Goal: Transaction & Acquisition: Download file/media

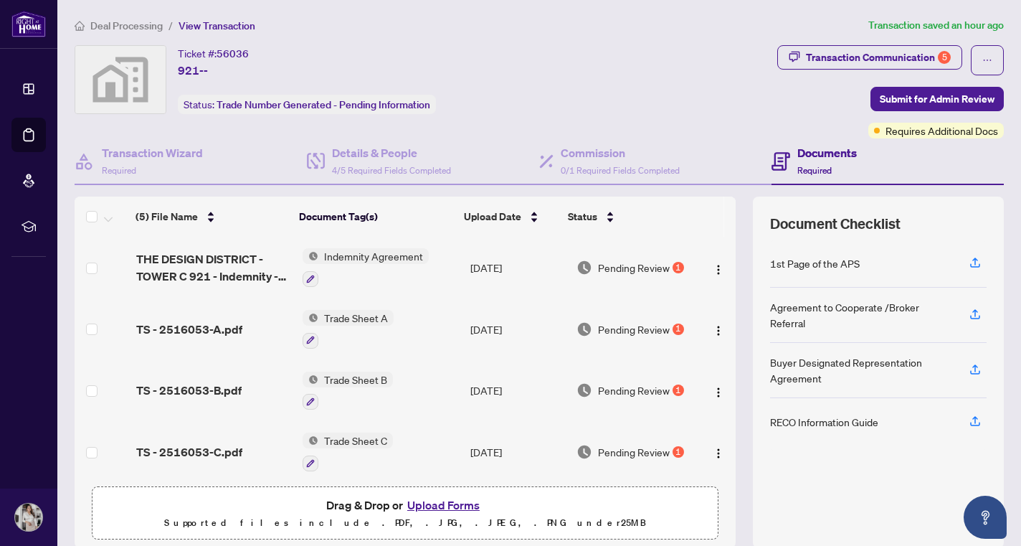
scroll to position [67, 0]
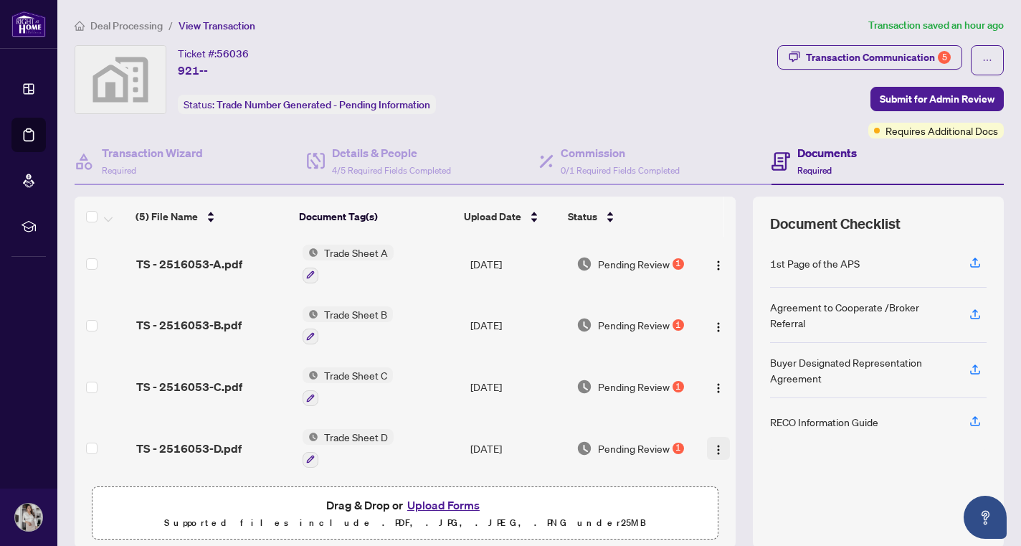
click at [713, 445] on img "button" at bounding box center [718, 449] width 11 height 11
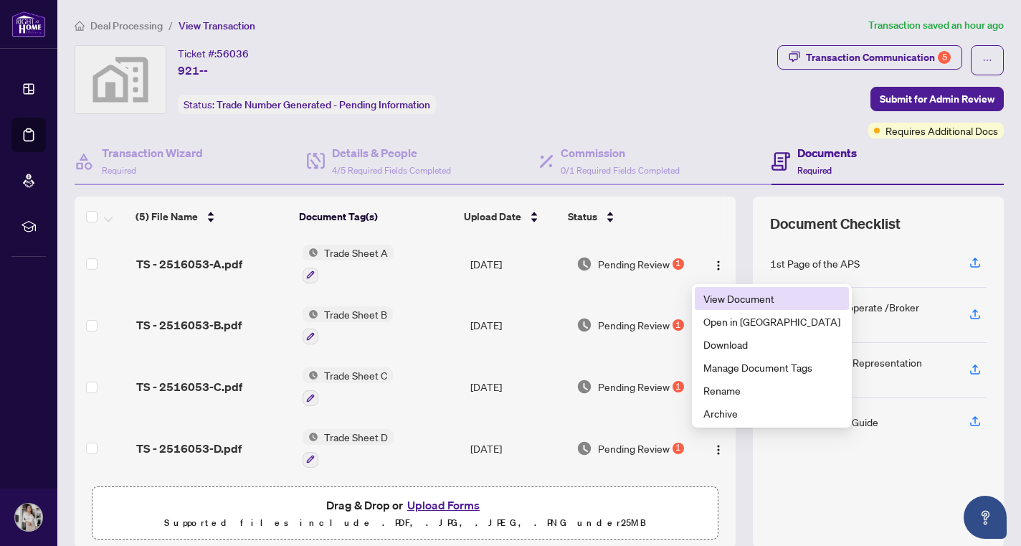
click at [729, 296] on span "View Document" at bounding box center [772, 298] width 137 height 16
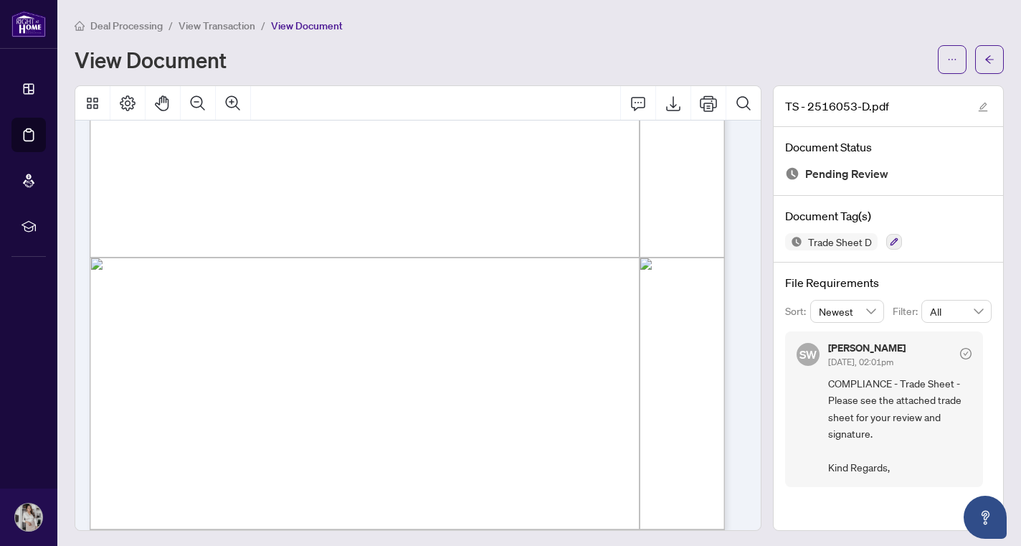
scroll to position [441, 0]
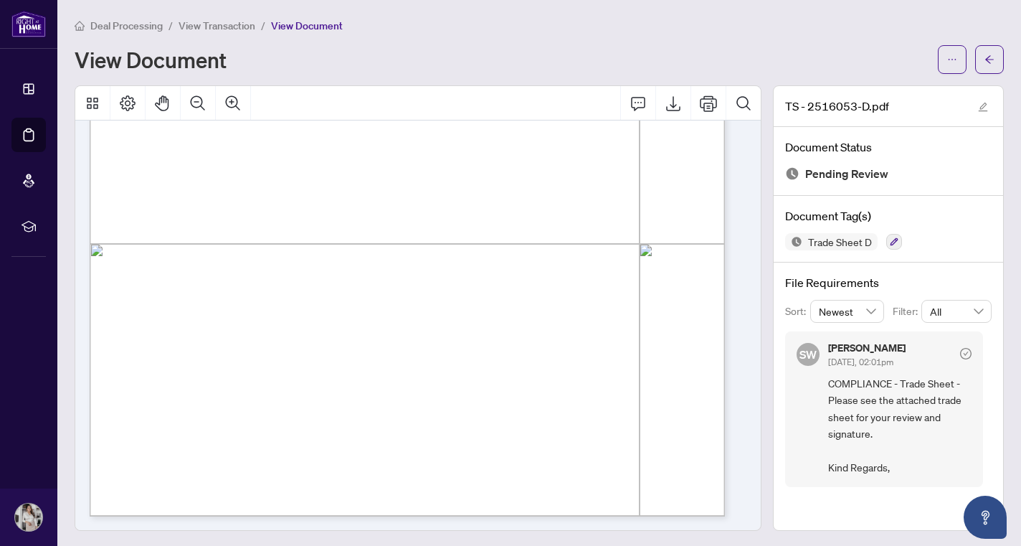
click at [237, 25] on span "View Transaction" at bounding box center [217, 25] width 77 height 13
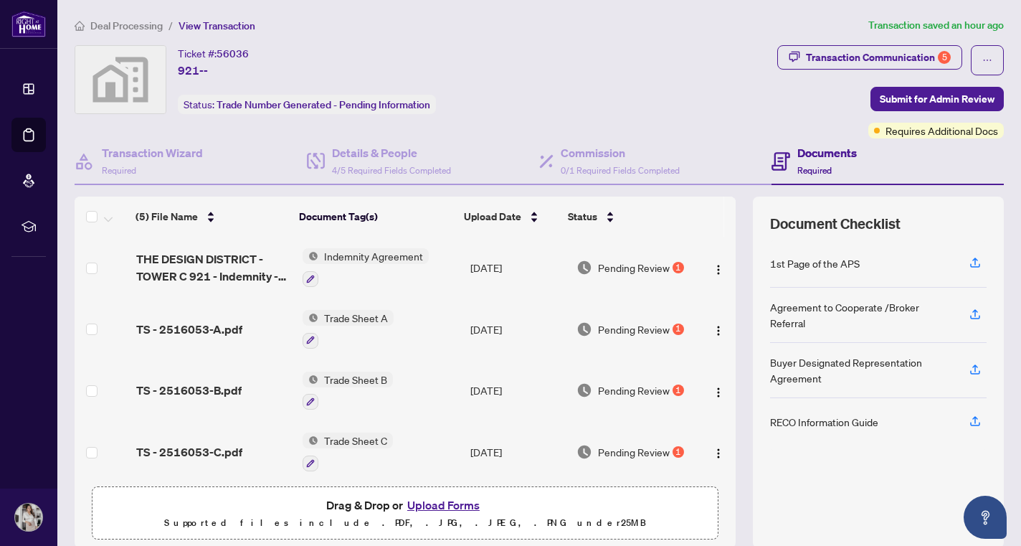
click at [822, 160] on h4 "Documents" at bounding box center [828, 152] width 60 height 17
click at [840, 56] on div "Transaction Communication 5" at bounding box center [878, 57] width 145 height 23
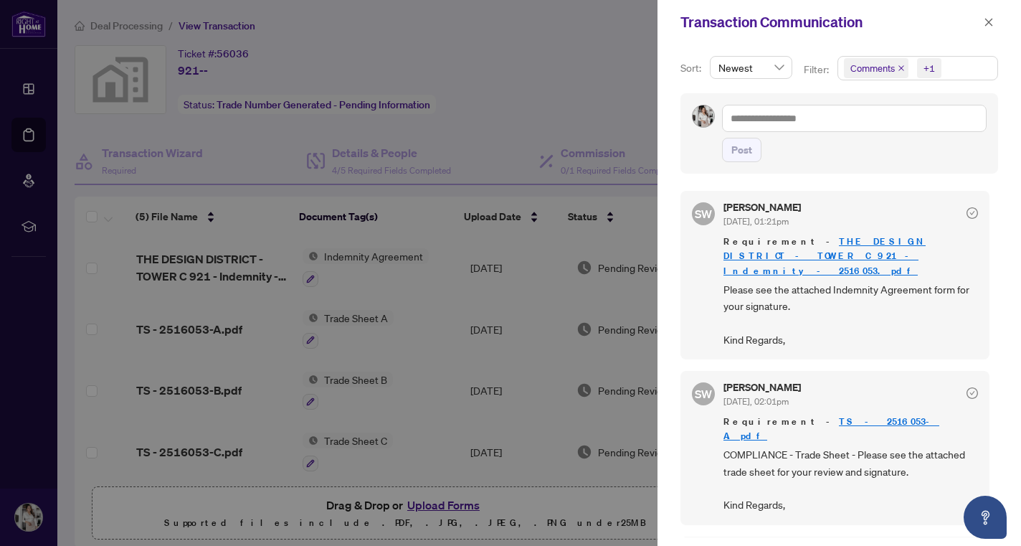
click at [878, 240] on link "THE DESIGN DISTRICT - TOWER C 921 - Indemnity - 2516053.pdf" at bounding box center [825, 255] width 202 height 41
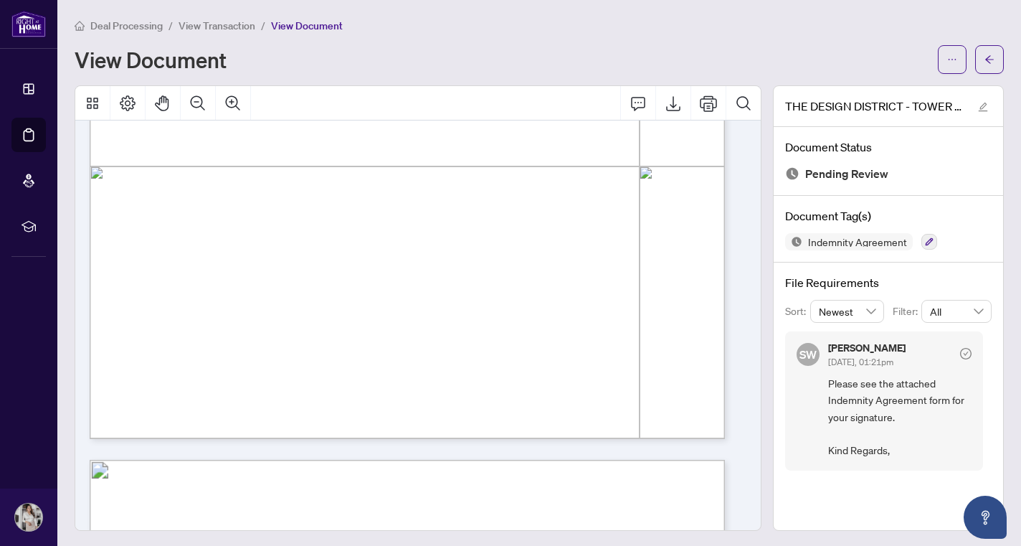
scroll to position [527, 0]
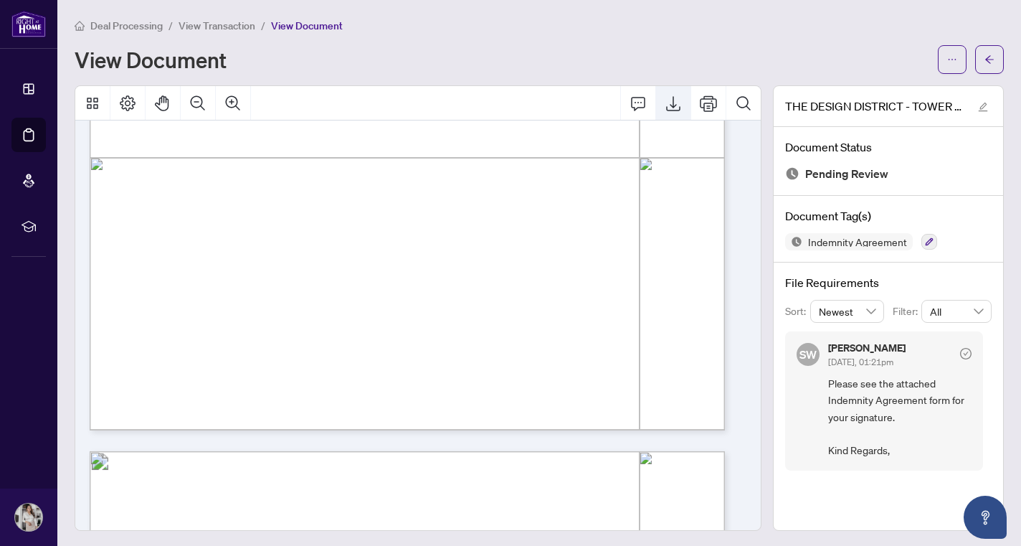
click at [665, 98] on icon "Export" at bounding box center [673, 103] width 17 height 17
click at [604, 37] on div "Deal Processing / View Transaction / View Document View Document" at bounding box center [539, 45] width 929 height 57
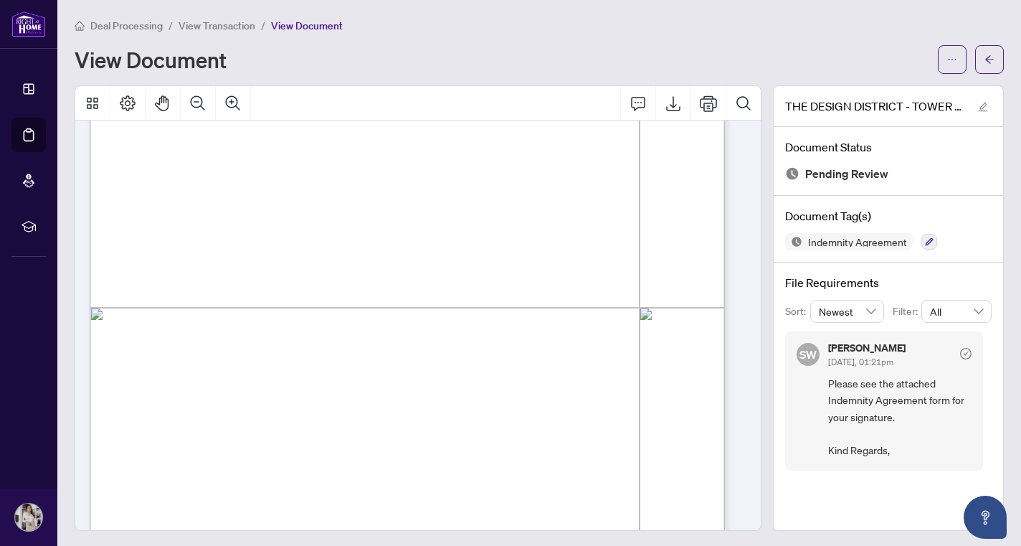
scroll to position [3814, 0]
